Goal: Transaction & Acquisition: Purchase product/service

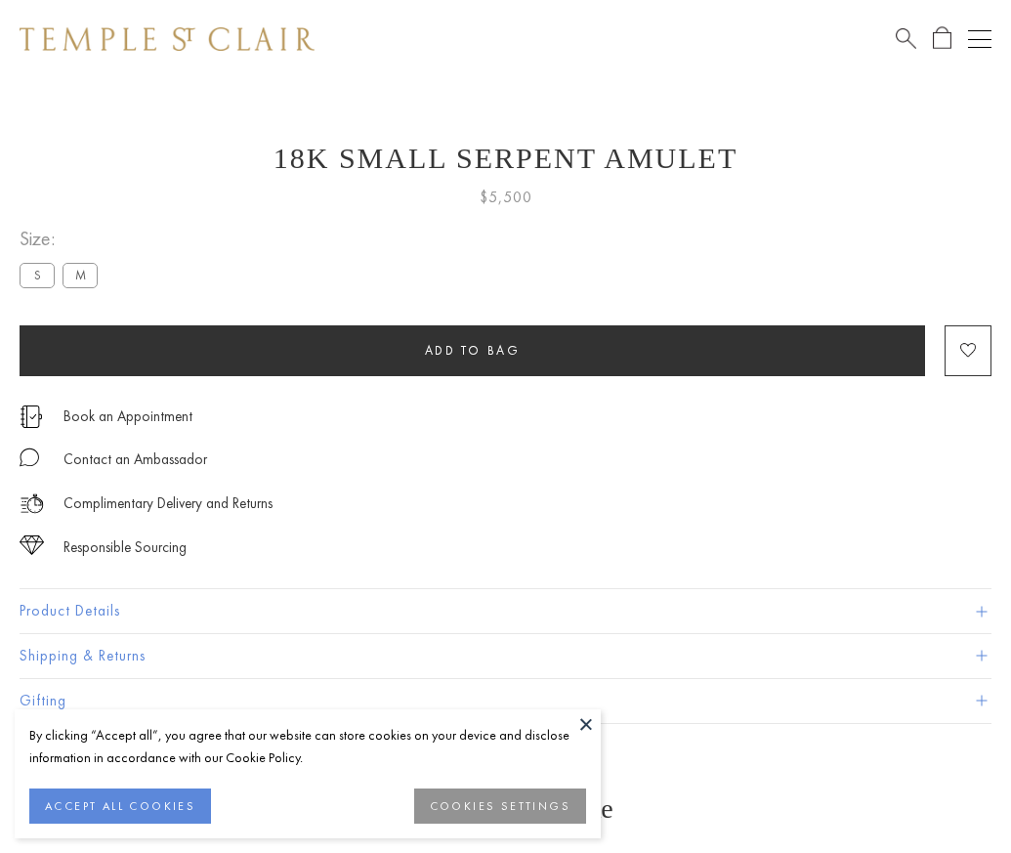
click at [472, 350] on span "Add to bag" at bounding box center [473, 350] width 96 height 17
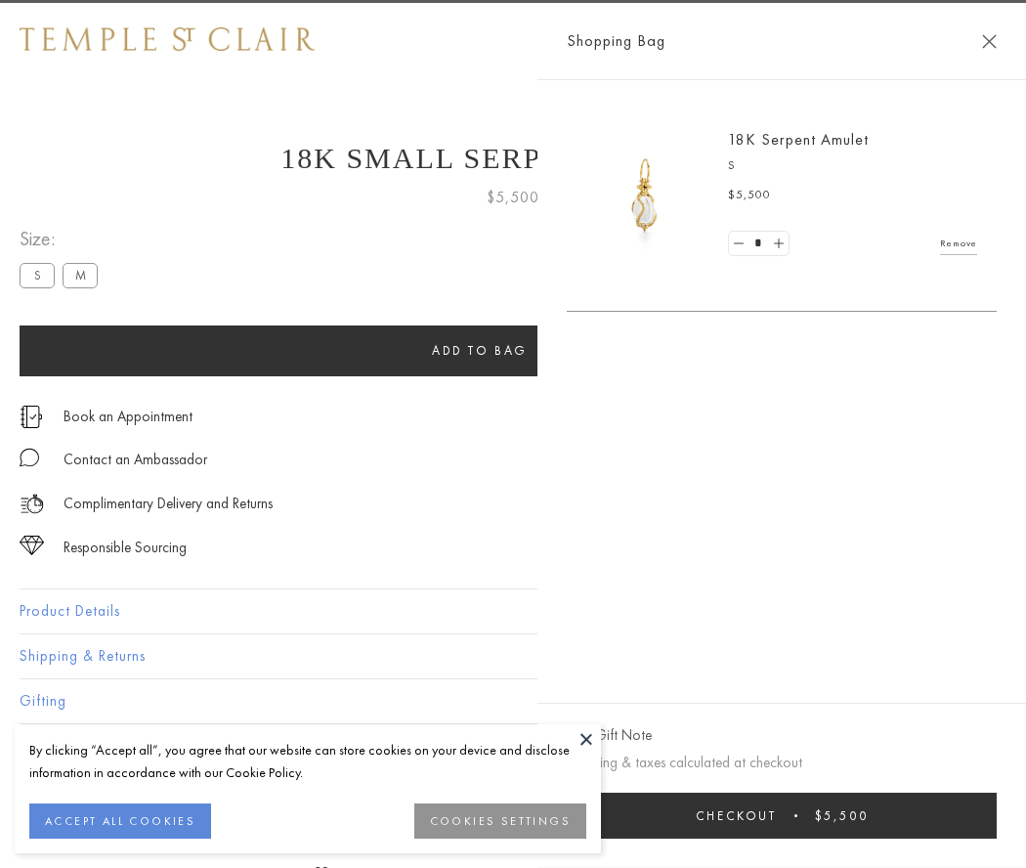
click at [777, 815] on span "Checkout" at bounding box center [736, 815] width 81 height 17
